Goal: Information Seeking & Learning: Learn about a topic

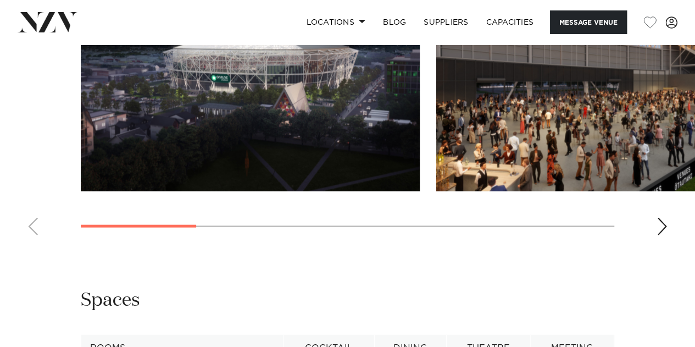
scroll to position [1288, 0]
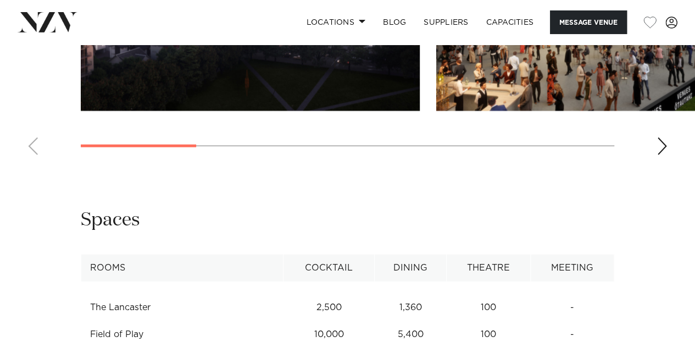
click at [662, 155] on div "Next slide" at bounding box center [662, 146] width 11 height 18
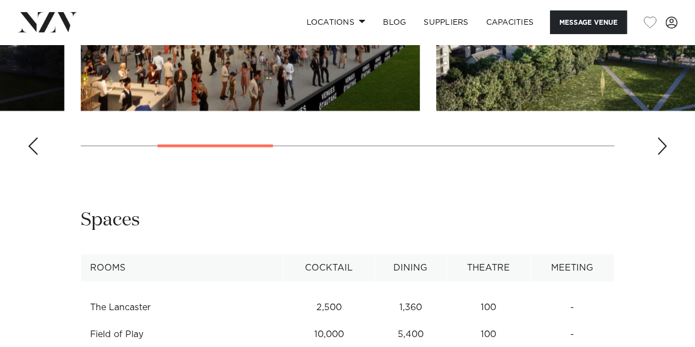
click at [663, 155] on div "Next slide" at bounding box center [662, 146] width 11 height 18
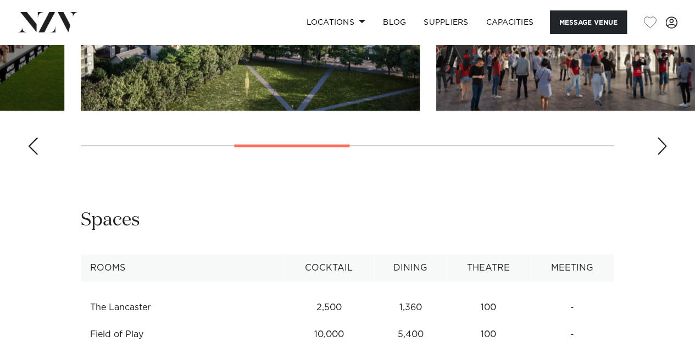
click at [663, 155] on div "Next slide" at bounding box center [662, 146] width 11 height 18
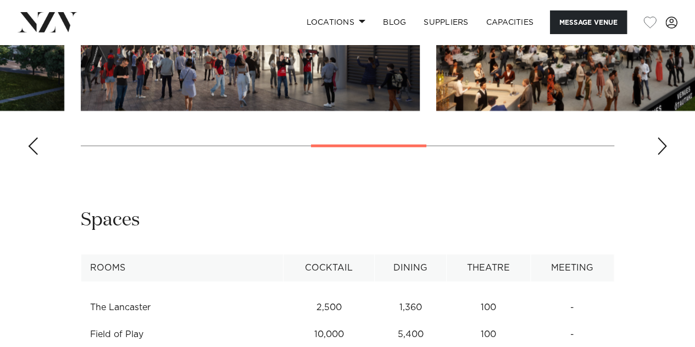
click at [663, 155] on div "Next slide" at bounding box center [662, 146] width 11 height 18
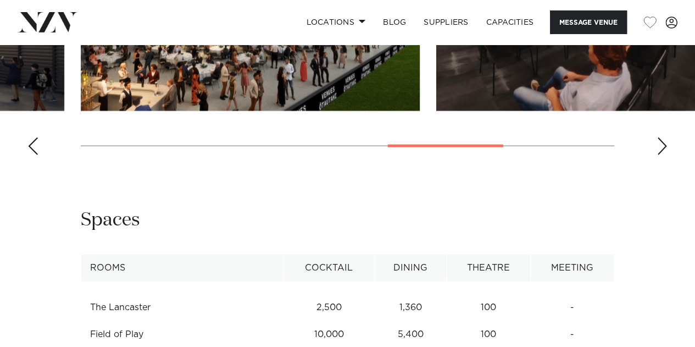
click at [663, 155] on div "Next slide" at bounding box center [662, 146] width 11 height 18
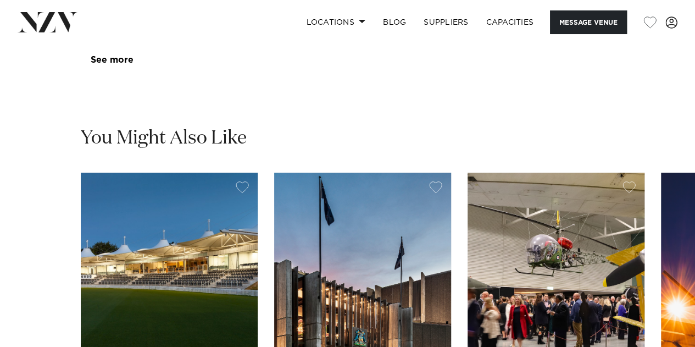
scroll to position [1623, 0]
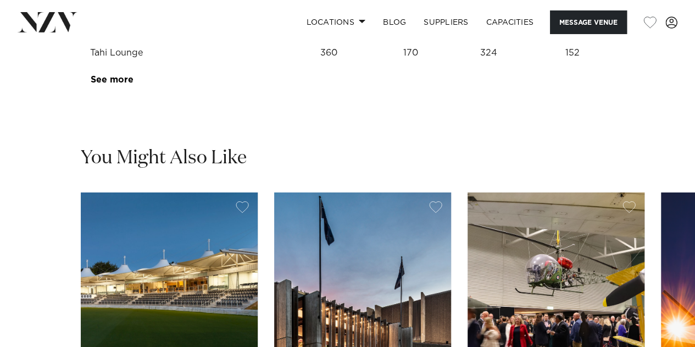
click at [125, 93] on td "See more" at bounding box center [133, 79] width 104 height 27
click at [120, 84] on link "See more" at bounding box center [134, 79] width 86 height 9
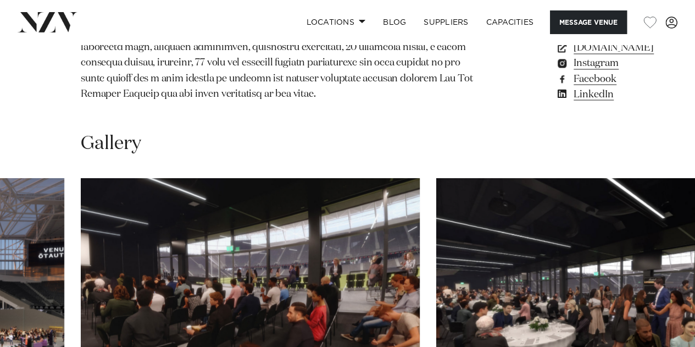
scroll to position [973, 0]
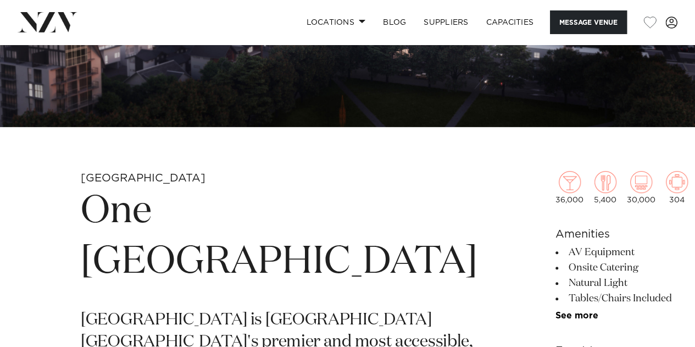
scroll to position [0, 0]
